Goal: Navigation & Orientation: Find specific page/section

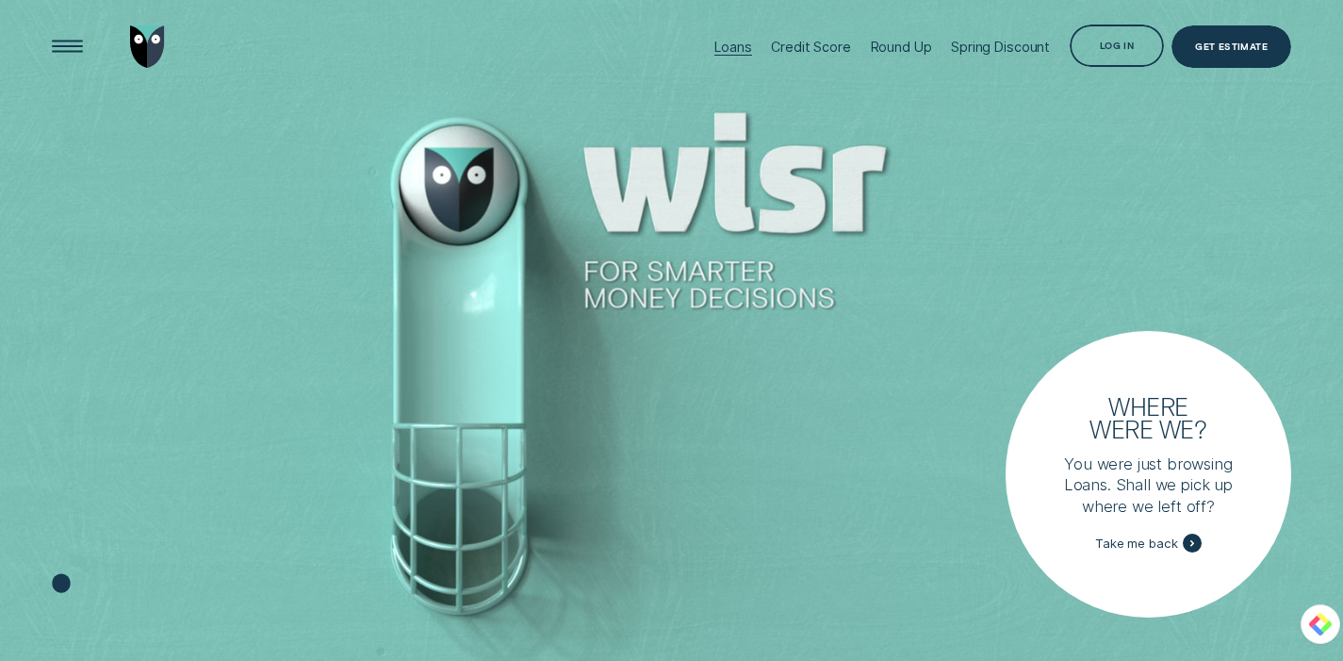
click at [742, 51] on div "Loans" at bounding box center [733, 47] width 37 height 16
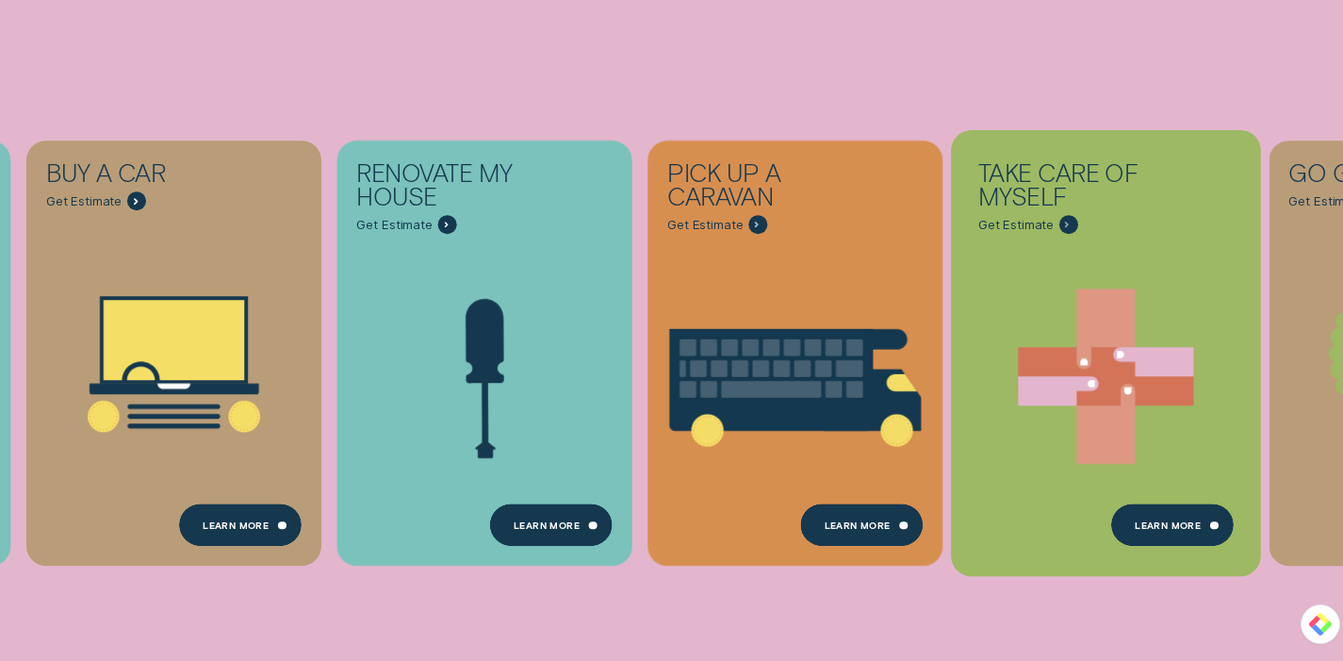
scroll to position [397, 0]
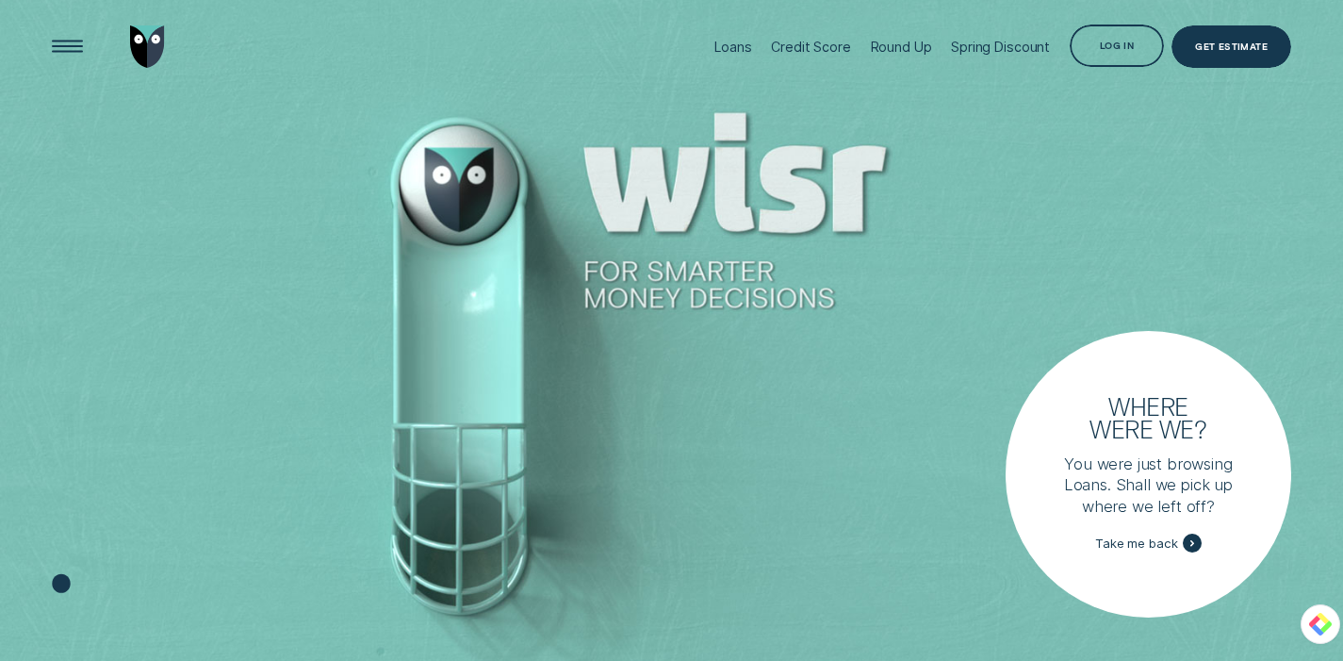
click at [745, 39] on div "Loans" at bounding box center [733, 47] width 37 height 16
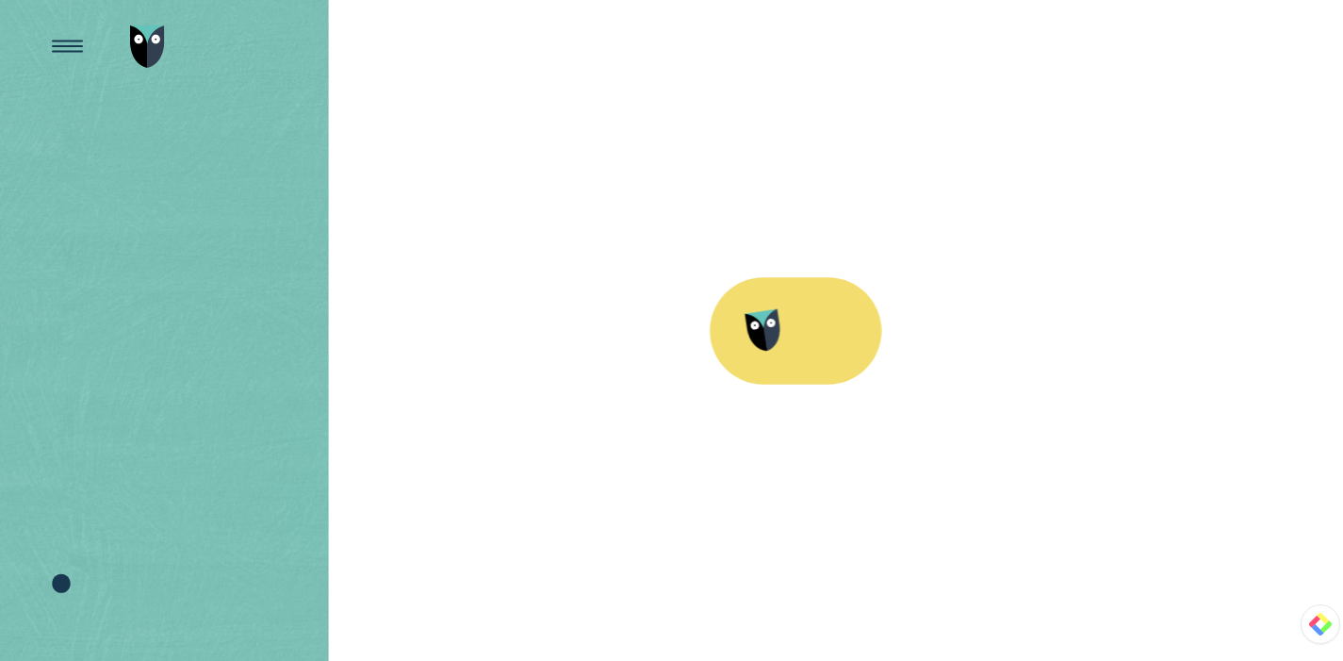
click at [740, 48] on div "Loans" at bounding box center [733, 47] width 37 height 16
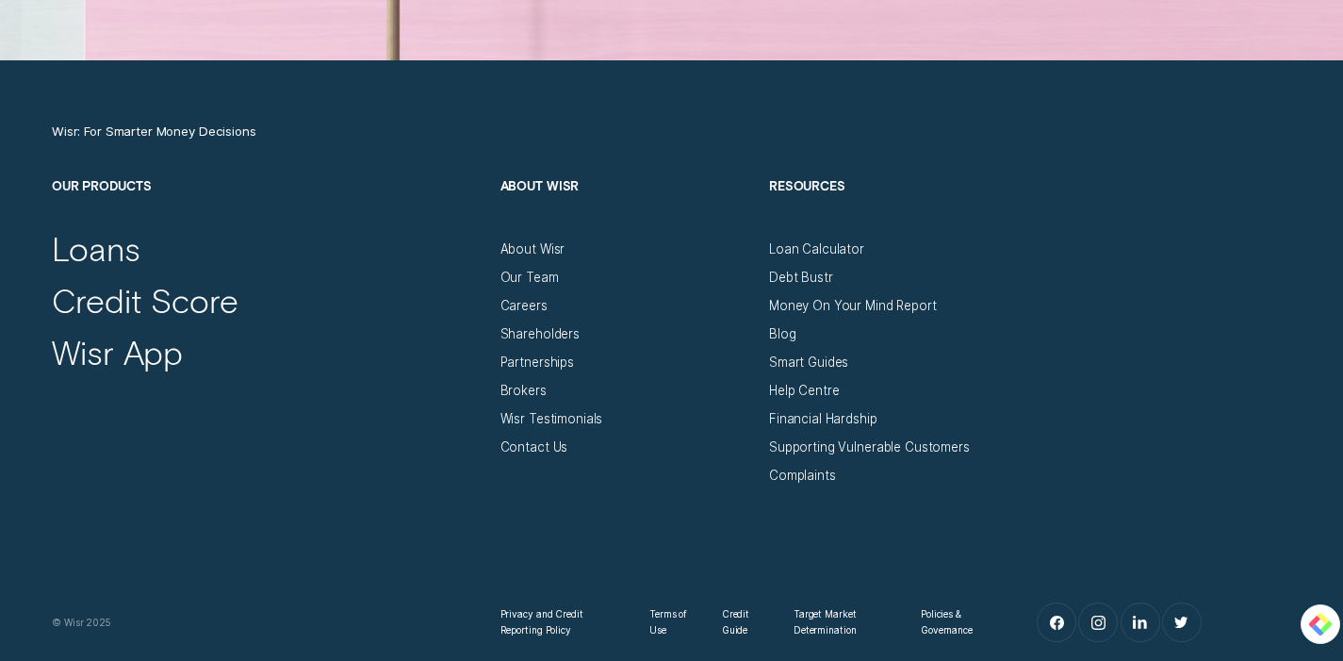
scroll to position [5979, 0]
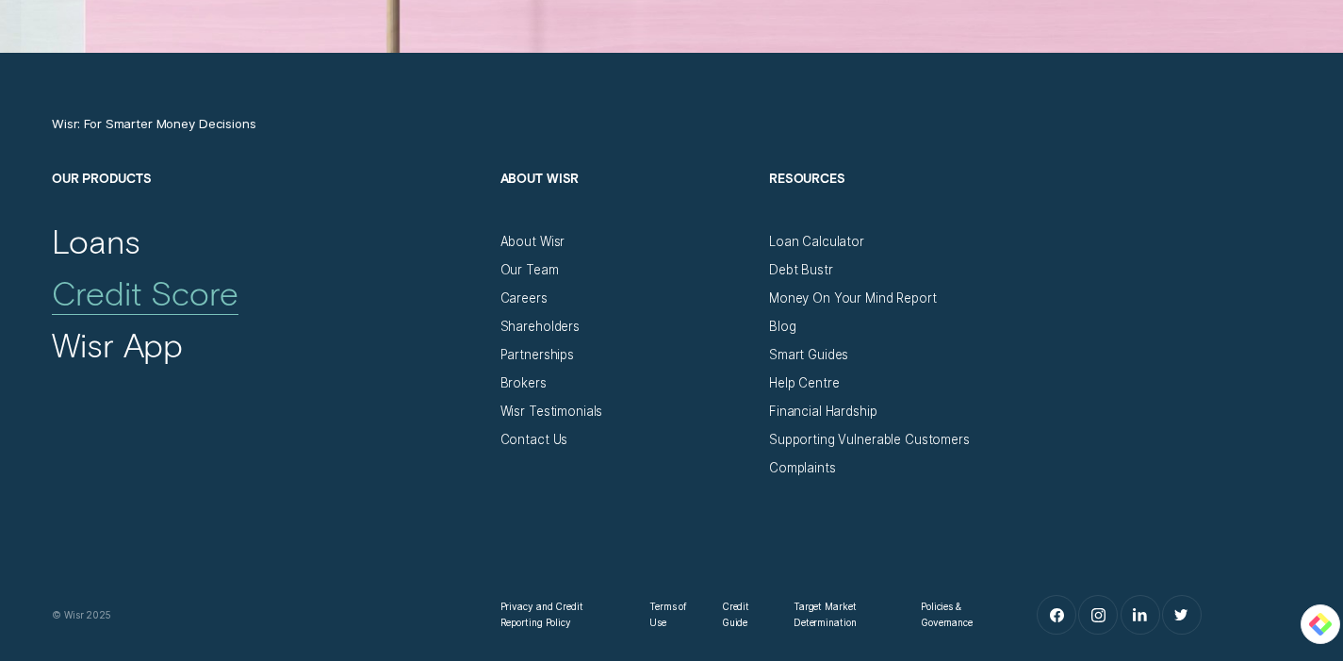
click at [86, 296] on div "Credit Score" at bounding box center [145, 292] width 187 height 41
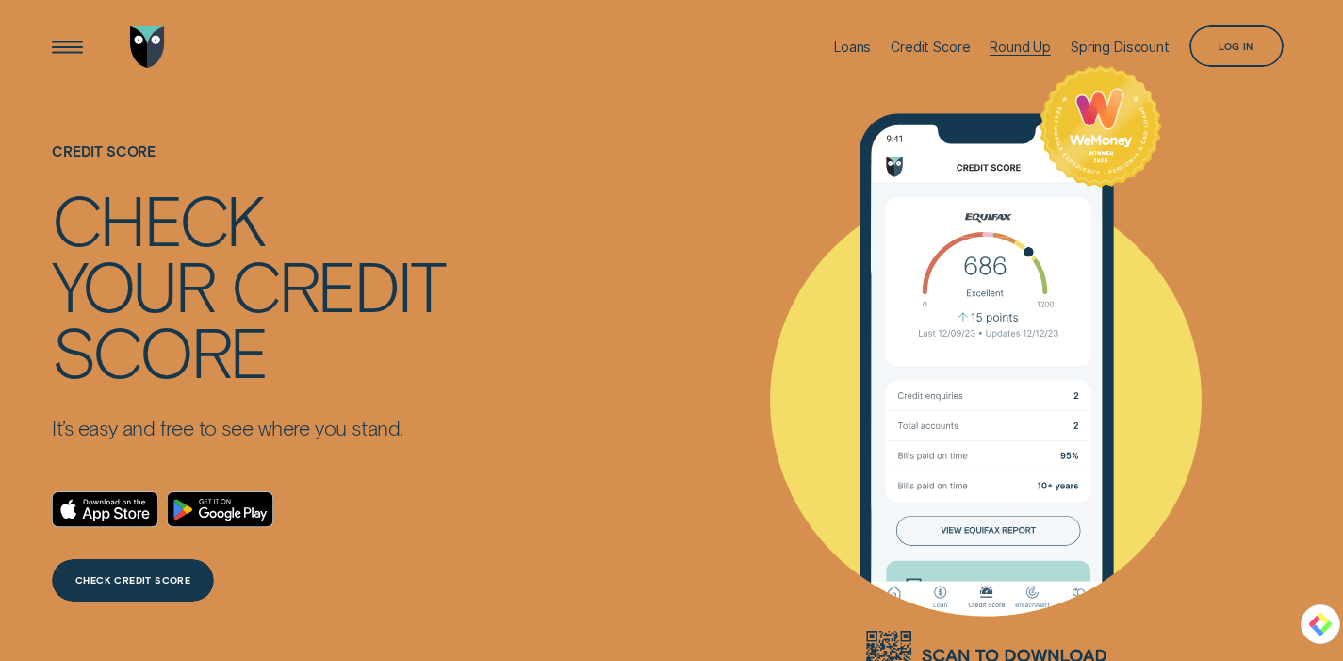
click at [999, 49] on div "Round Up" at bounding box center [1020, 47] width 61 height 16
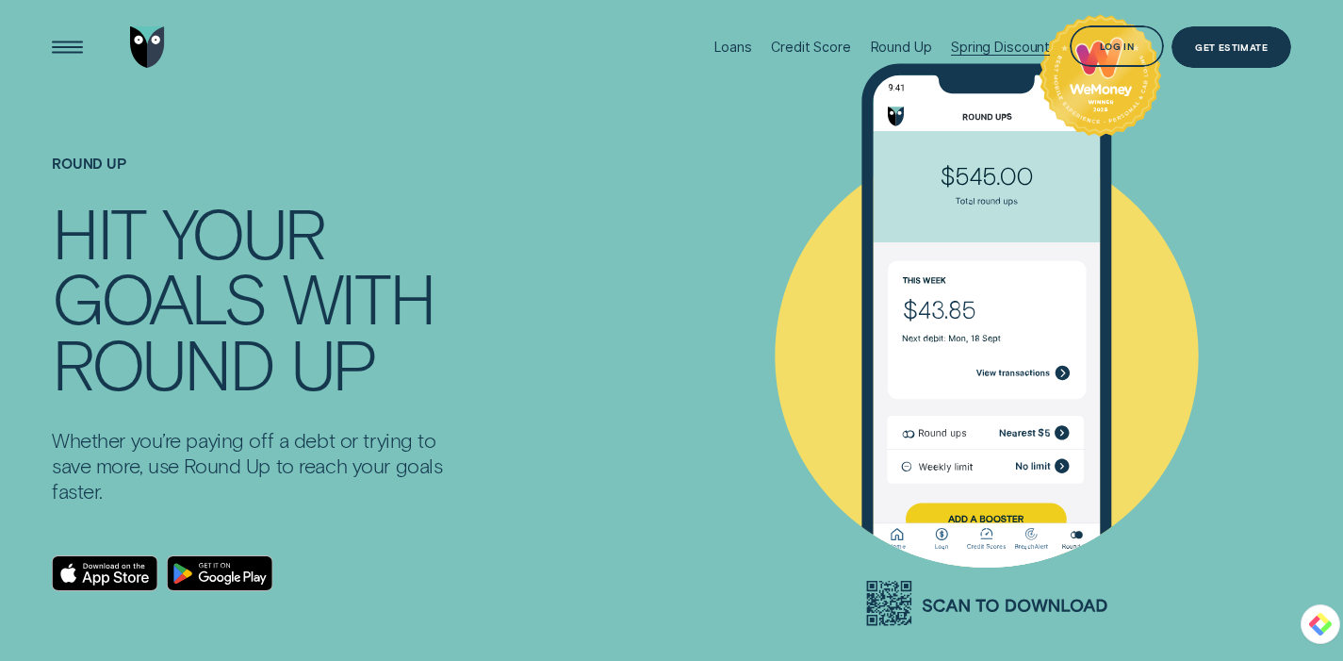
click at [996, 51] on div "Spring Discount" at bounding box center [1000, 47] width 99 height 16
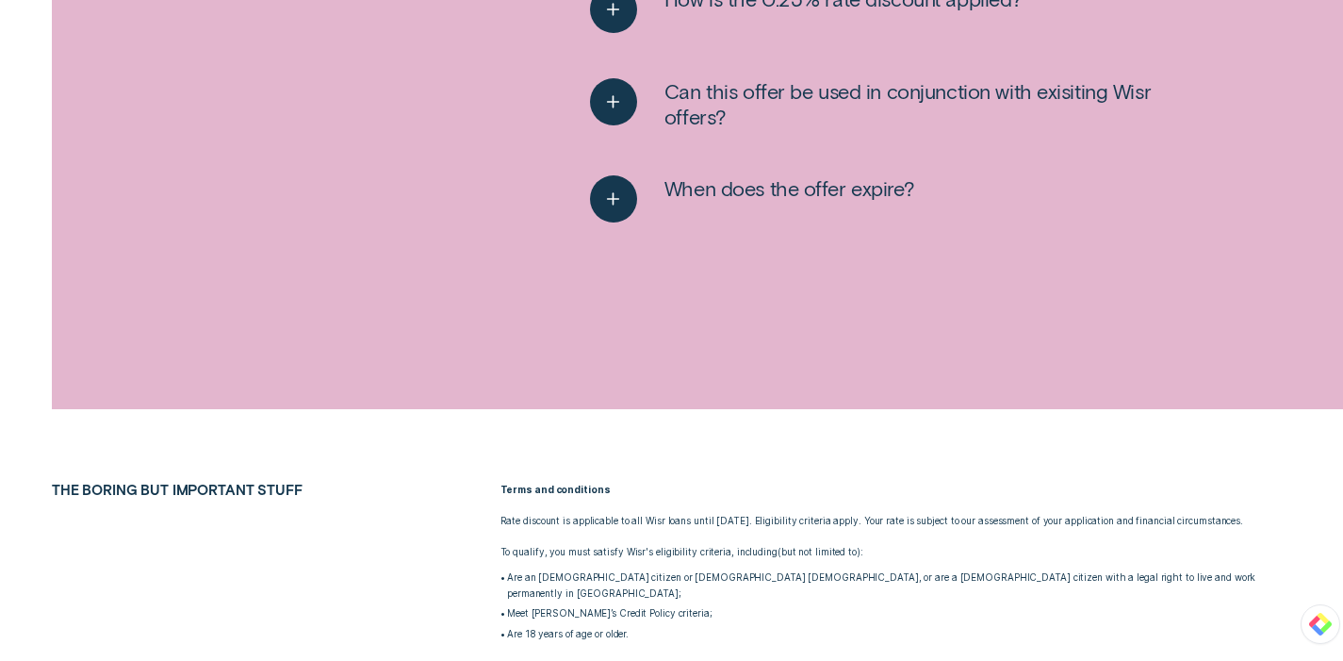
scroll to position [2532, 0]
